Goal: Task Accomplishment & Management: Manage account settings

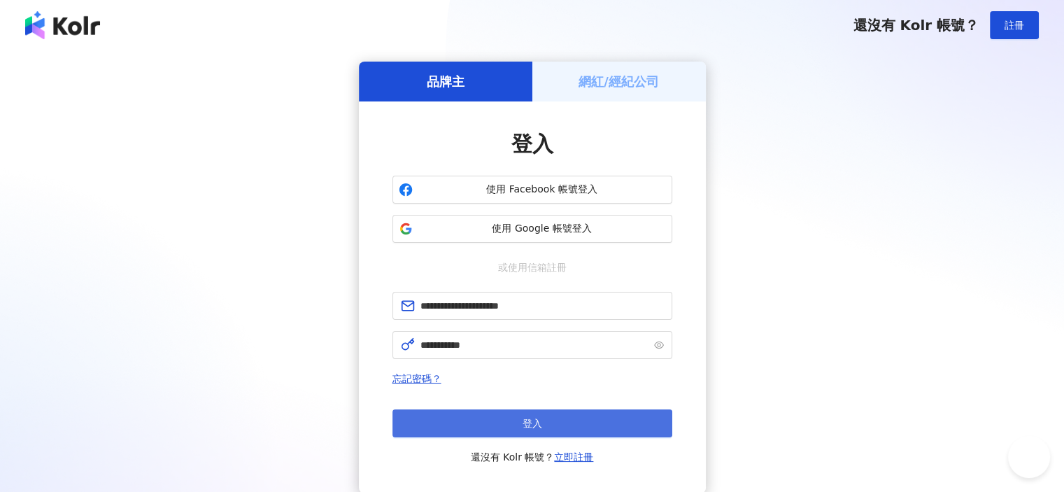
click at [517, 418] on button "登入" at bounding box center [532, 423] width 280 height 28
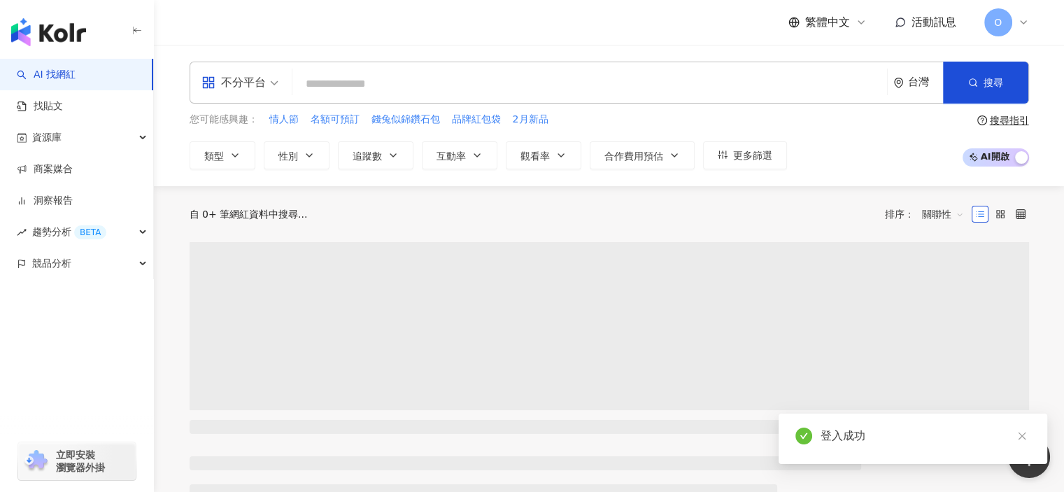
click at [1018, 19] on icon at bounding box center [1022, 22] width 11 height 11
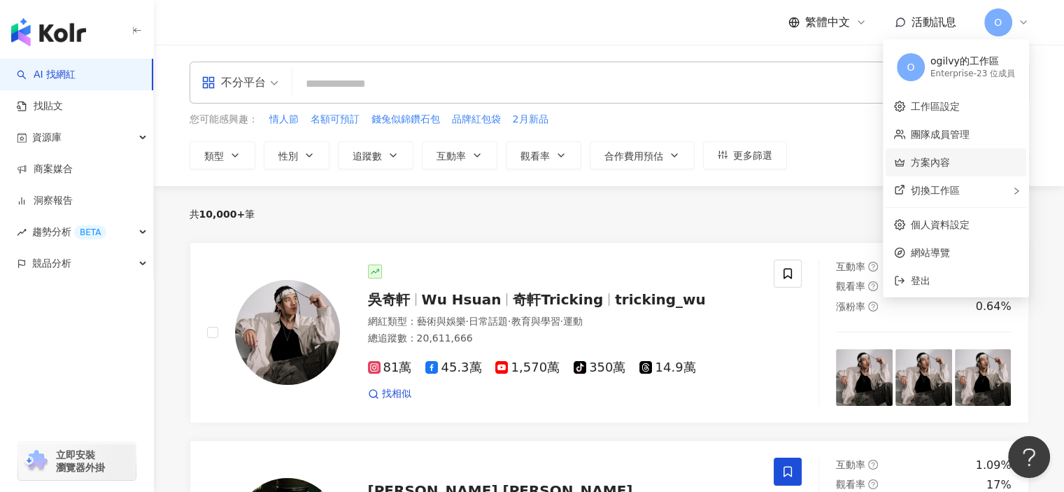
click at [936, 157] on link "方案內容" at bounding box center [929, 162] width 39 height 11
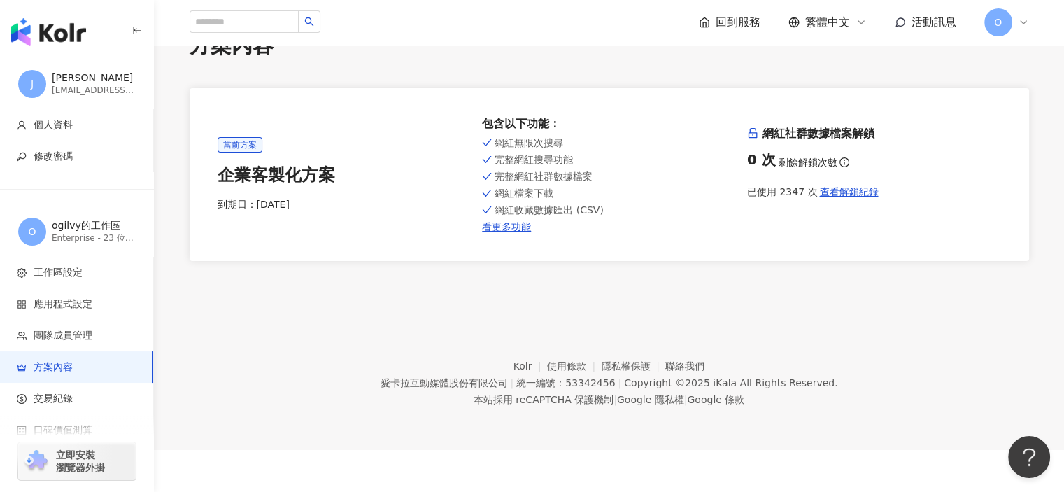
scroll to position [64, 0]
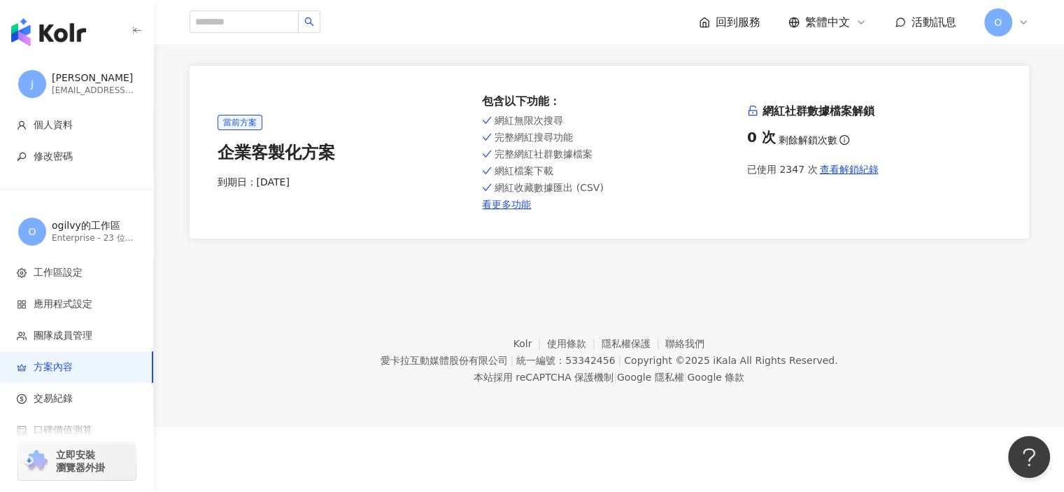
drag, startPoint x: 513, startPoint y: 461, endPoint x: 476, endPoint y: 441, distance: 41.3
click at [513, 427] on body "J [PERSON_NAME] [PERSON_NAME][EMAIL_ADDRESS][DOMAIN_NAME] 個人資料 修改密碼 O ogilvy的工作…" at bounding box center [532, 182] width 1064 height 492
